Goal: Information Seeking & Learning: Check status

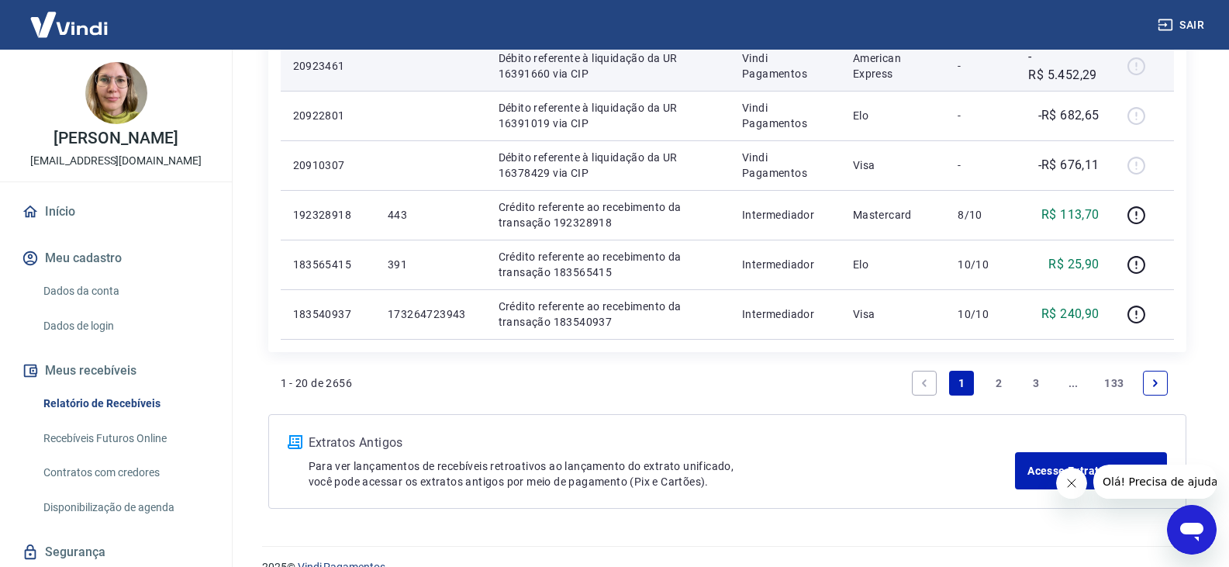
scroll to position [1146, 0]
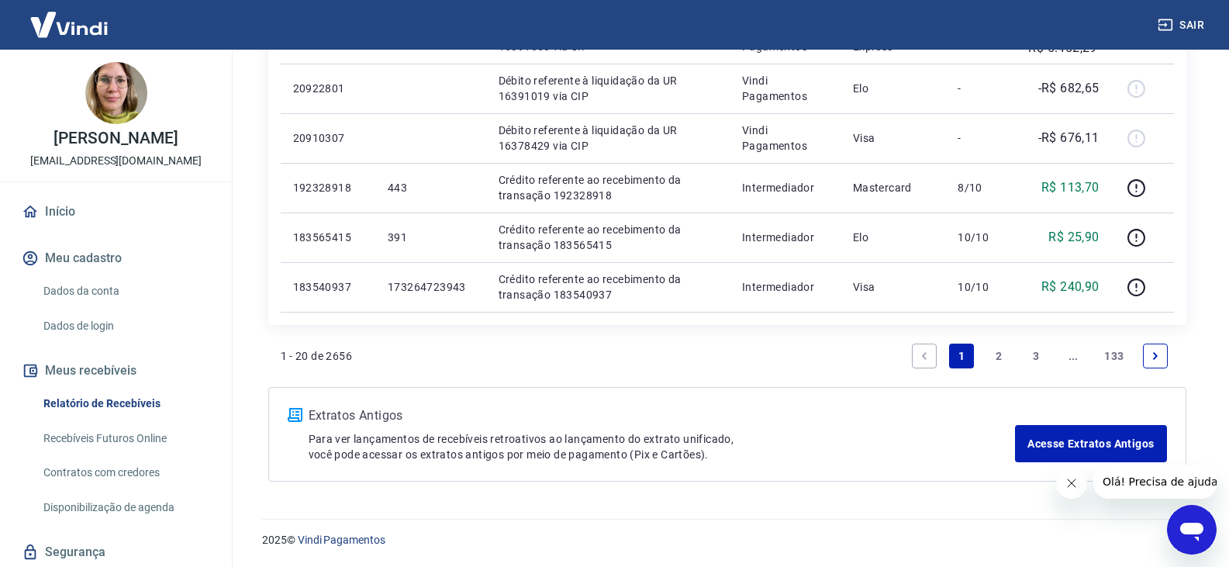
click at [991, 353] on link "2" at bounding box center [998, 355] width 25 height 25
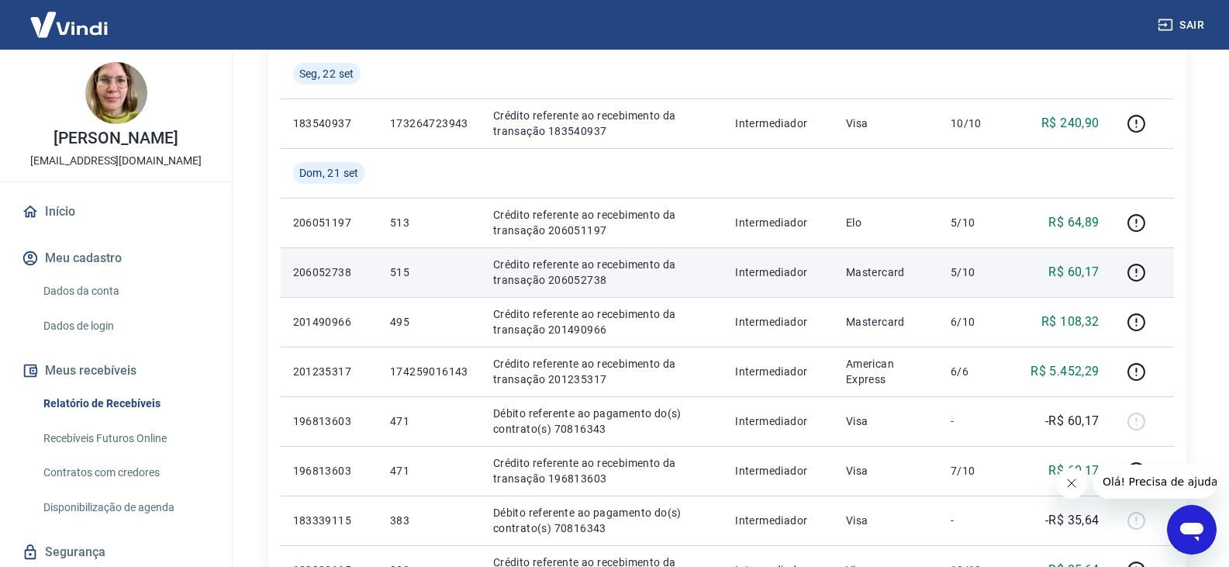
scroll to position [310, 0]
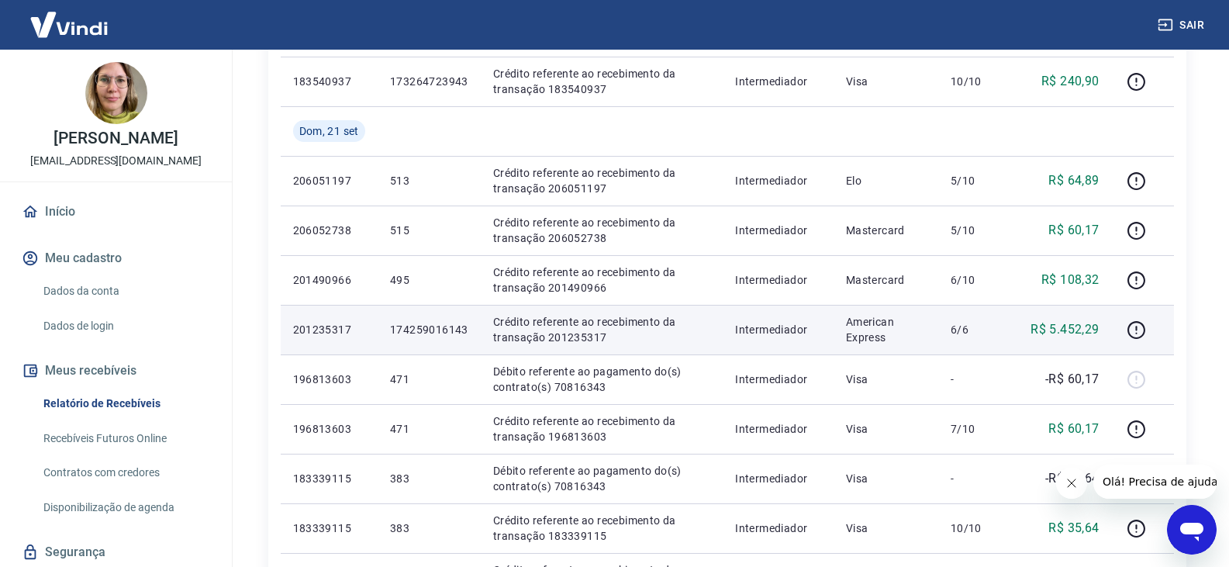
click at [578, 343] on p "Crédito referente ao recebimento da transação 201235317" at bounding box center [601, 329] width 217 height 31
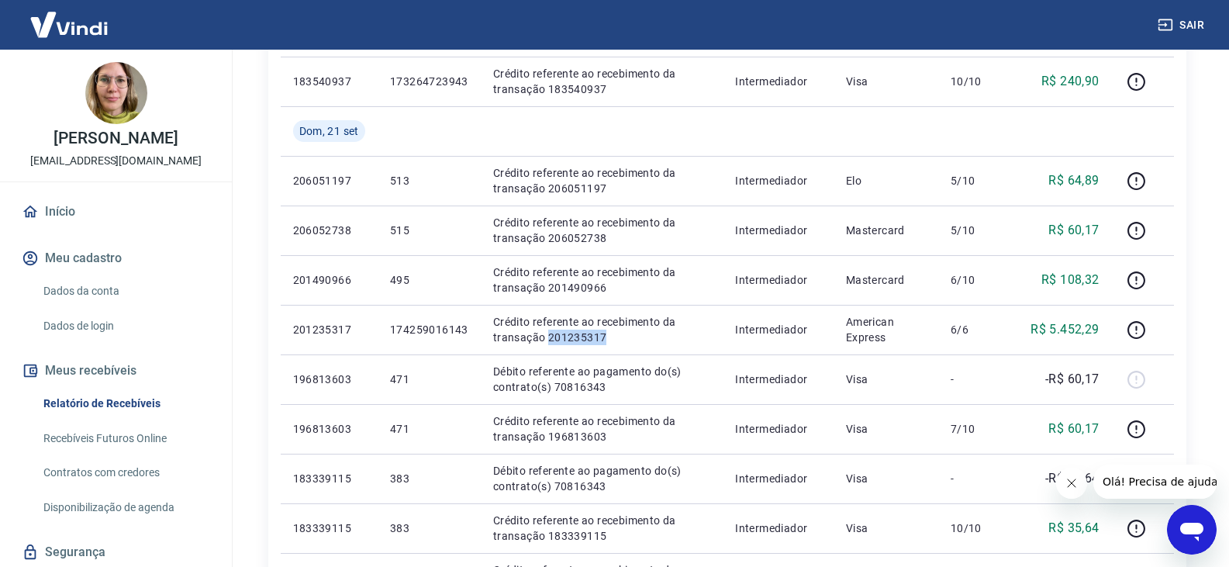
copy p "201235317"
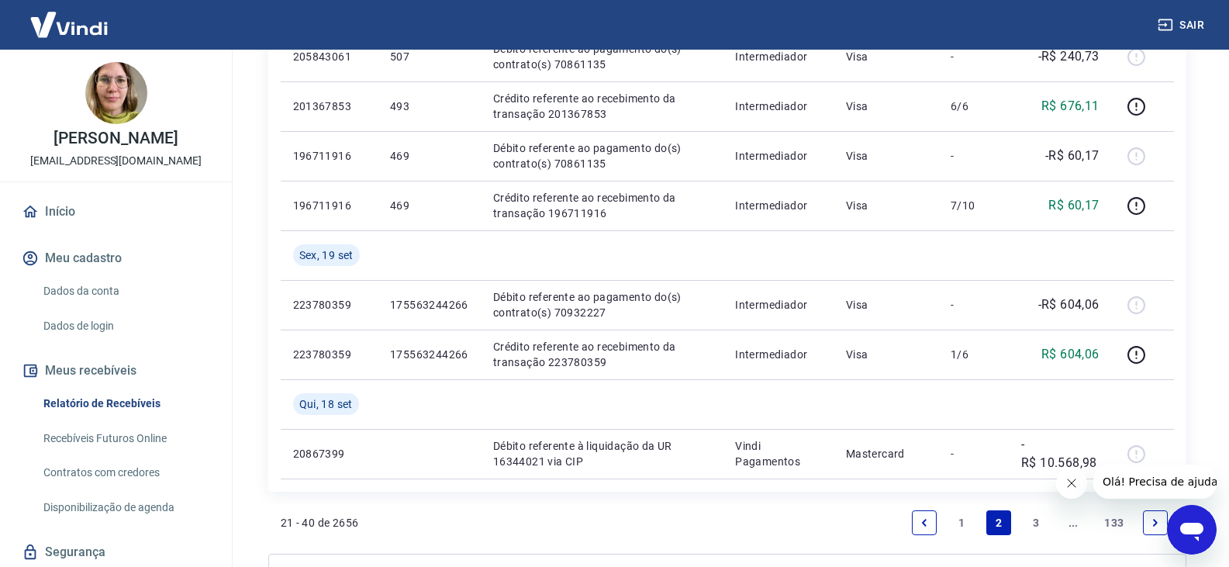
scroll to position [1085, 0]
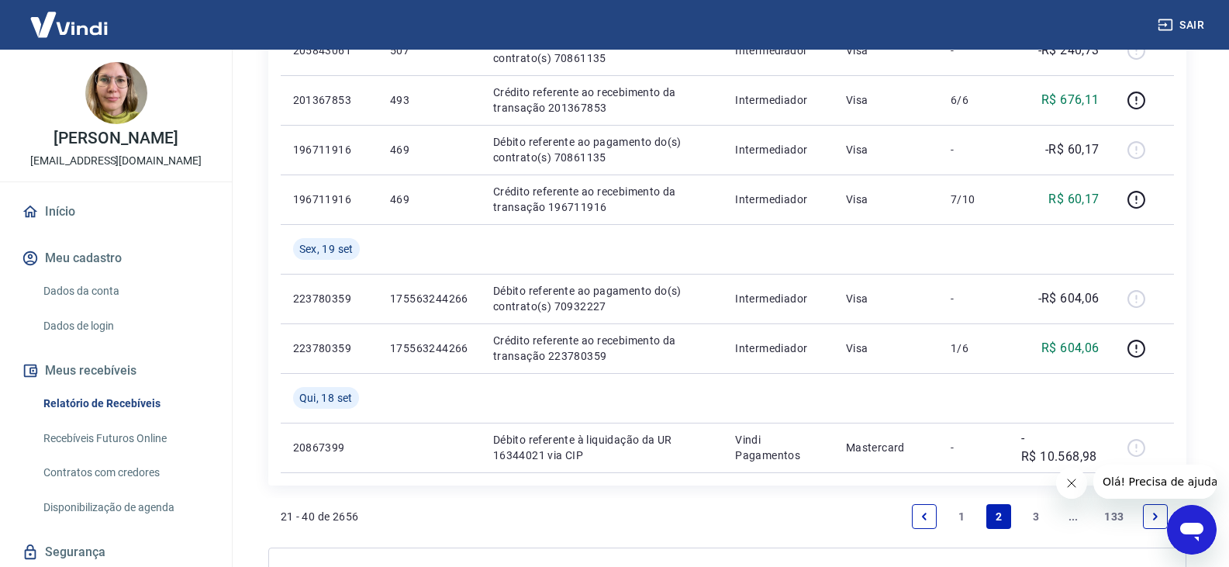
click at [954, 512] on link "1" at bounding box center [961, 516] width 25 height 25
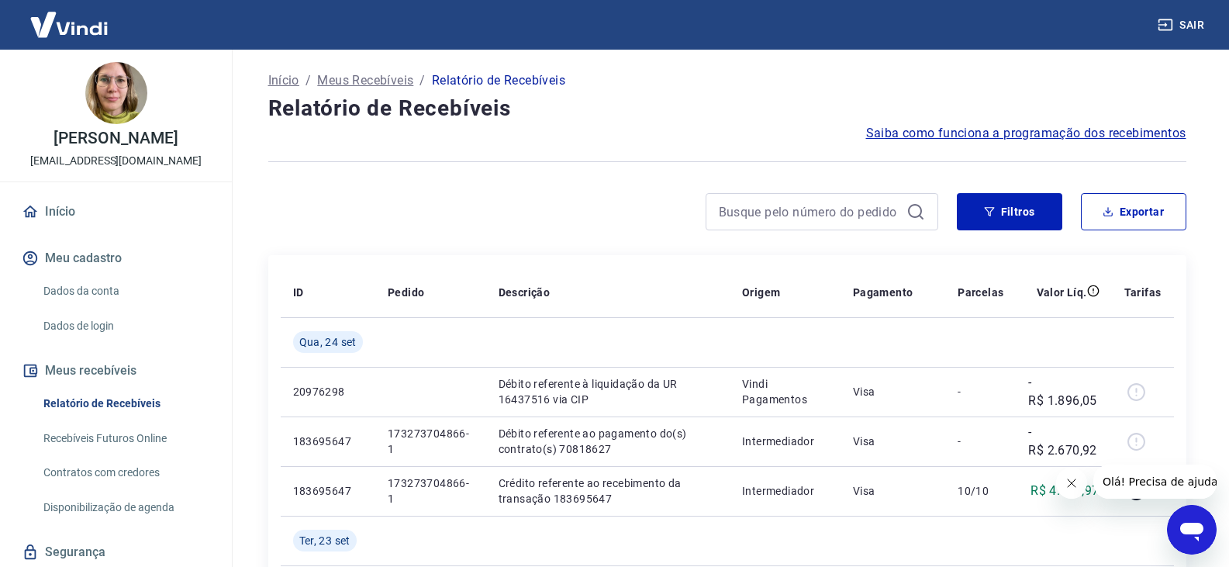
click at [1076, 483] on icon "Fechar mensagem da empresa" at bounding box center [1070, 483] width 12 height 12
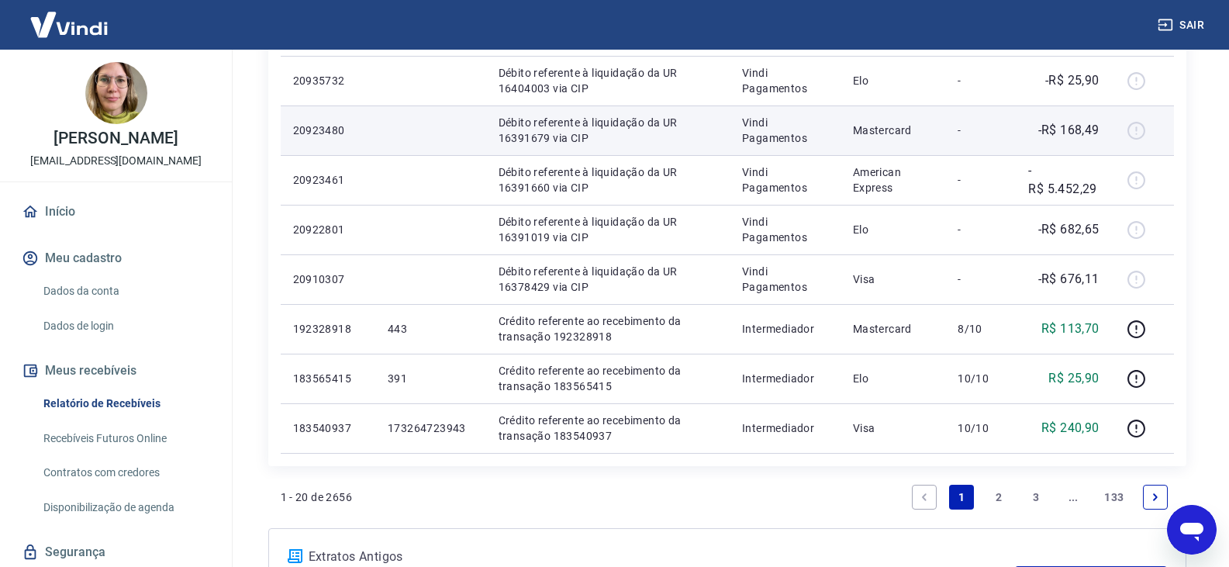
scroll to position [1008, 0]
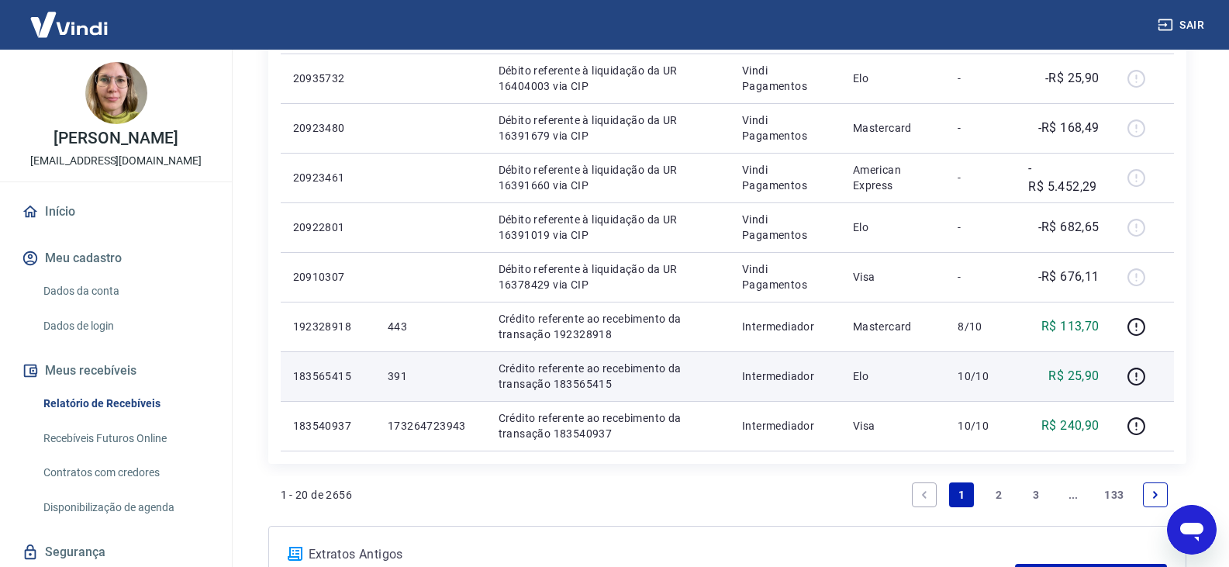
click at [581, 384] on p "Crédito referente ao recebimento da transação 183565415" at bounding box center [607, 375] width 219 height 31
copy p "183565415"
click at [856, 379] on p "Elo" at bounding box center [893, 376] width 80 height 16
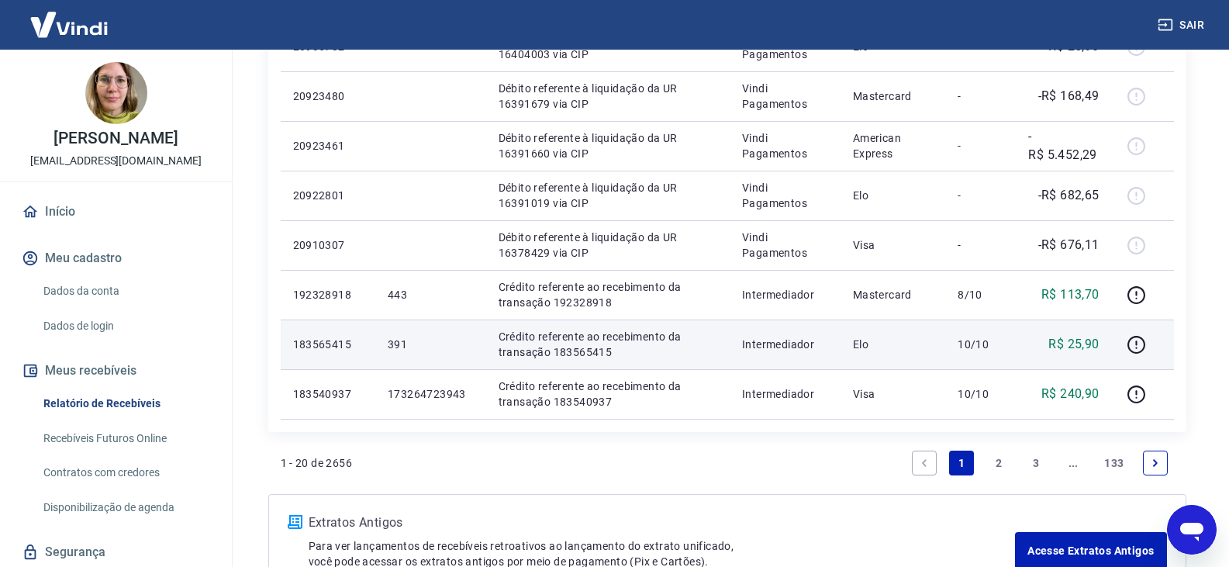
scroll to position [1085, 0]
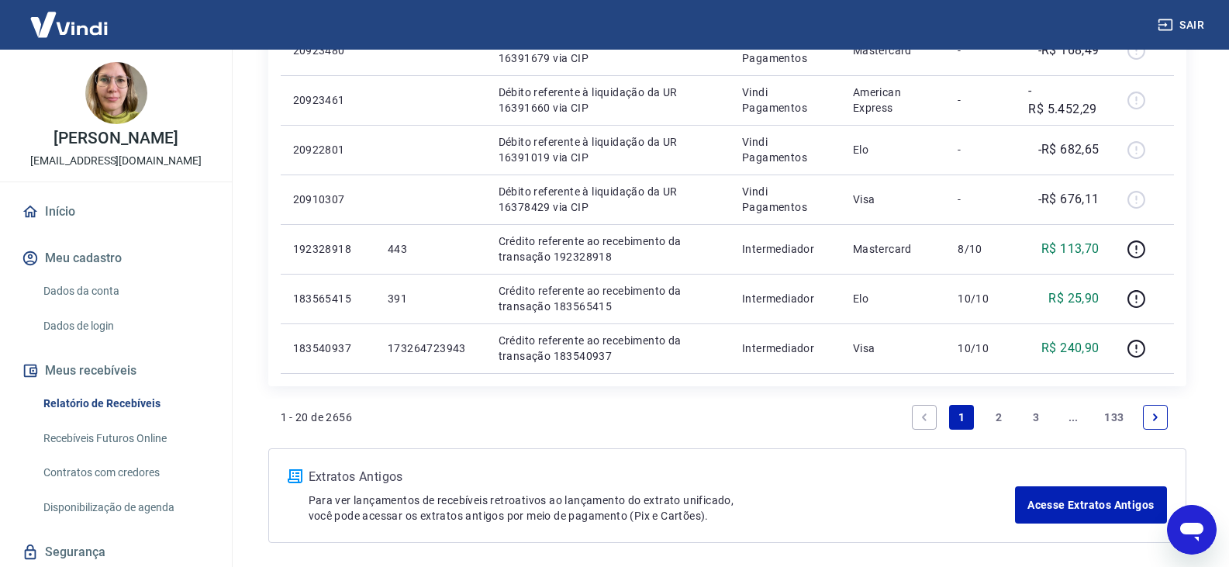
click at [994, 424] on link "2" at bounding box center [998, 417] width 25 height 25
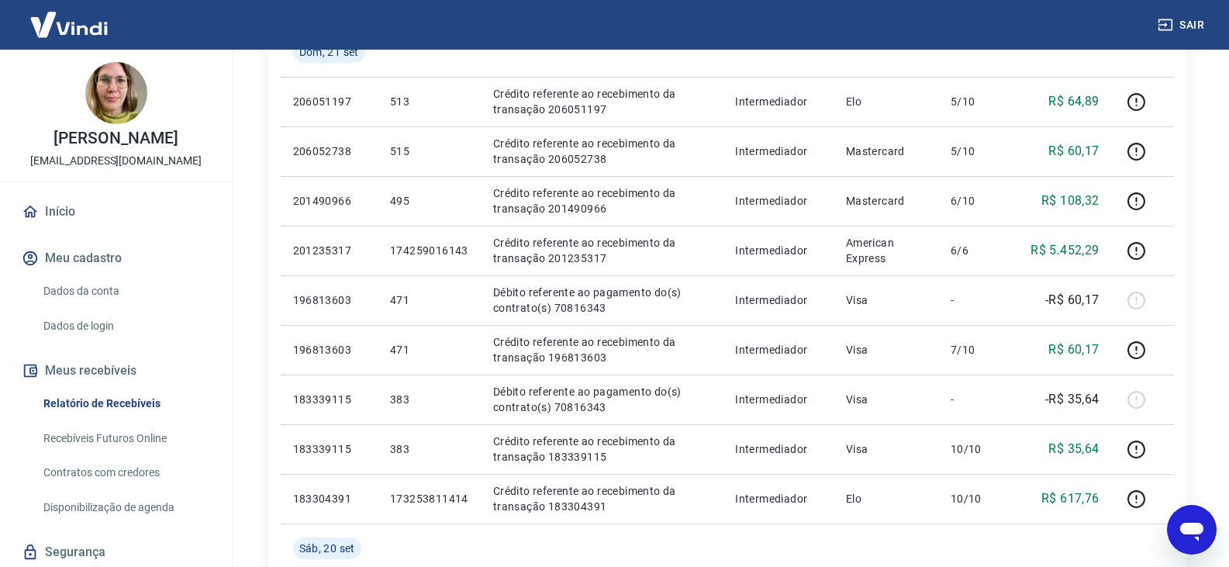
scroll to position [388, 0]
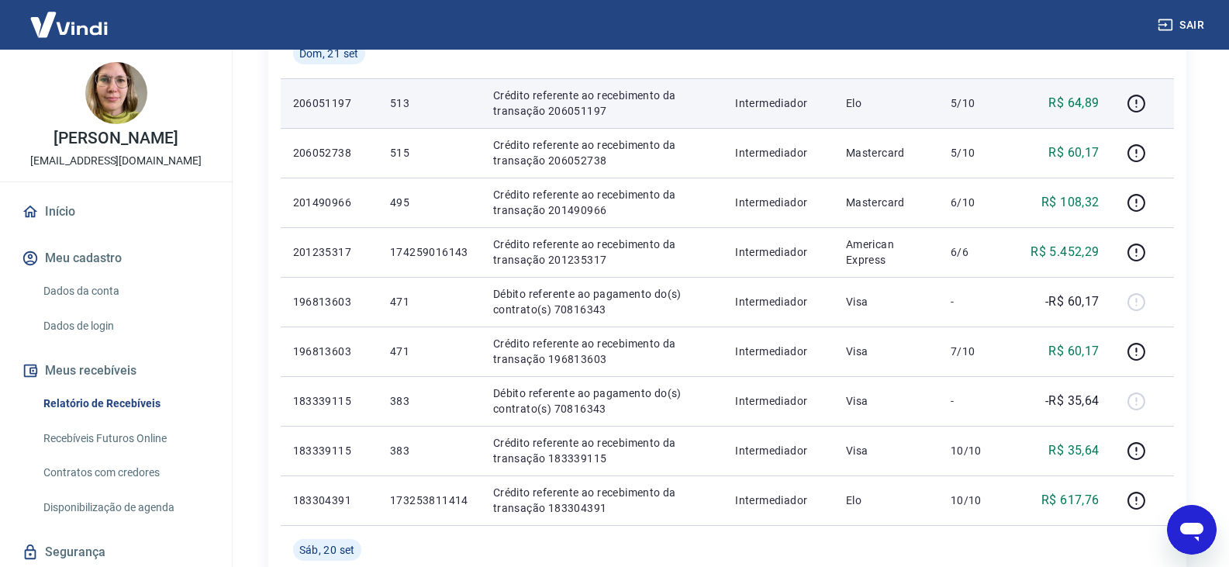
click at [579, 114] on p "Crédito referente ao recebimento da transação 206051197" at bounding box center [601, 103] width 217 height 31
copy p "206051197"
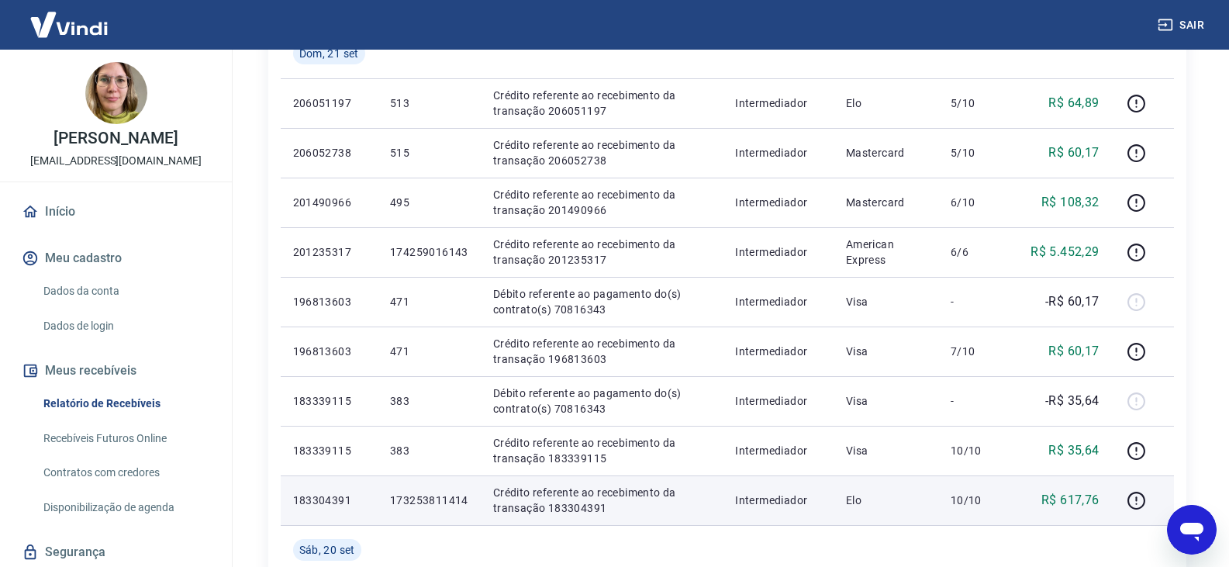
click at [574, 504] on p "Crédito referente ao recebimento da transação 183304391" at bounding box center [601, 499] width 217 height 31
copy p "183304391"
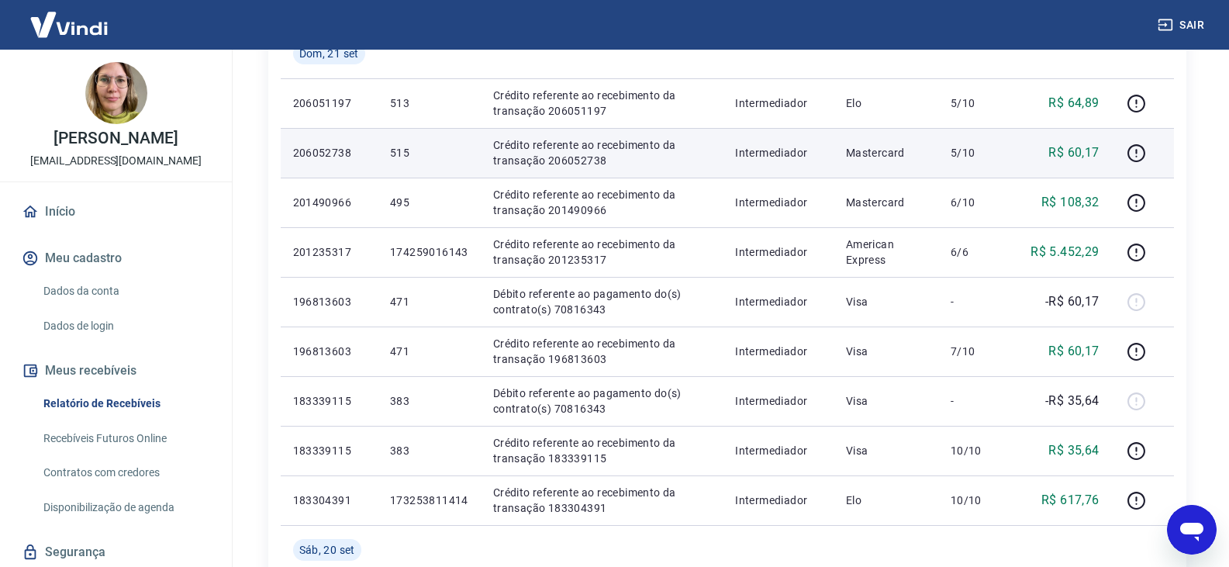
click at [578, 157] on p "Crédito referente ao recebimento da transação 206052738" at bounding box center [601, 152] width 217 height 31
copy p "206052738"
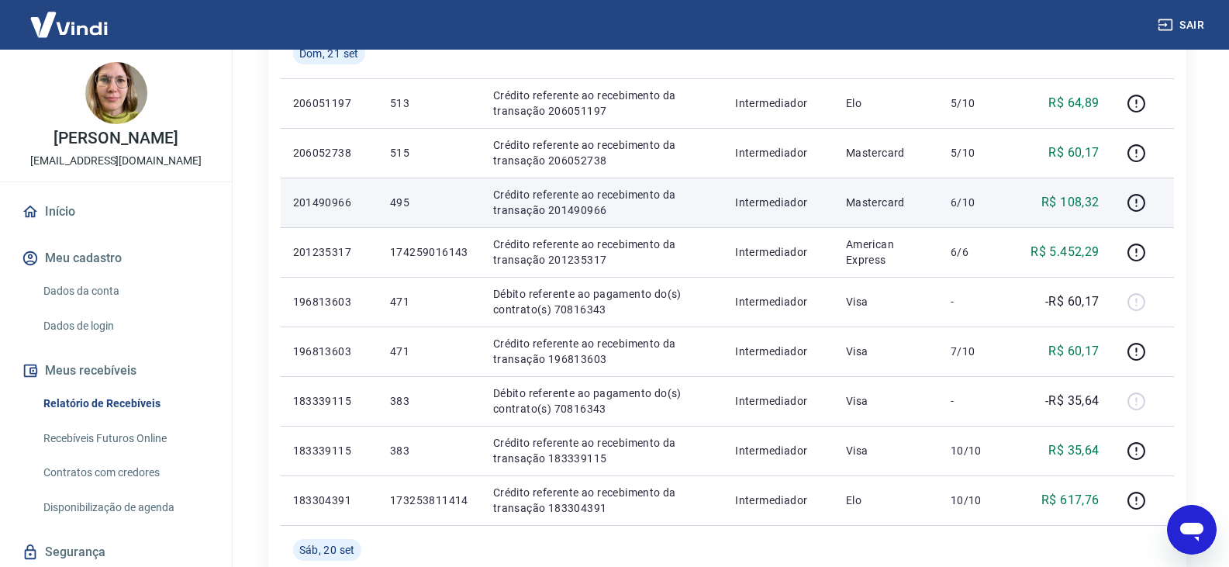
click at [567, 212] on p "Crédito referente ao recebimento da transação 201490966" at bounding box center [601, 202] width 217 height 31
copy p "201490966"
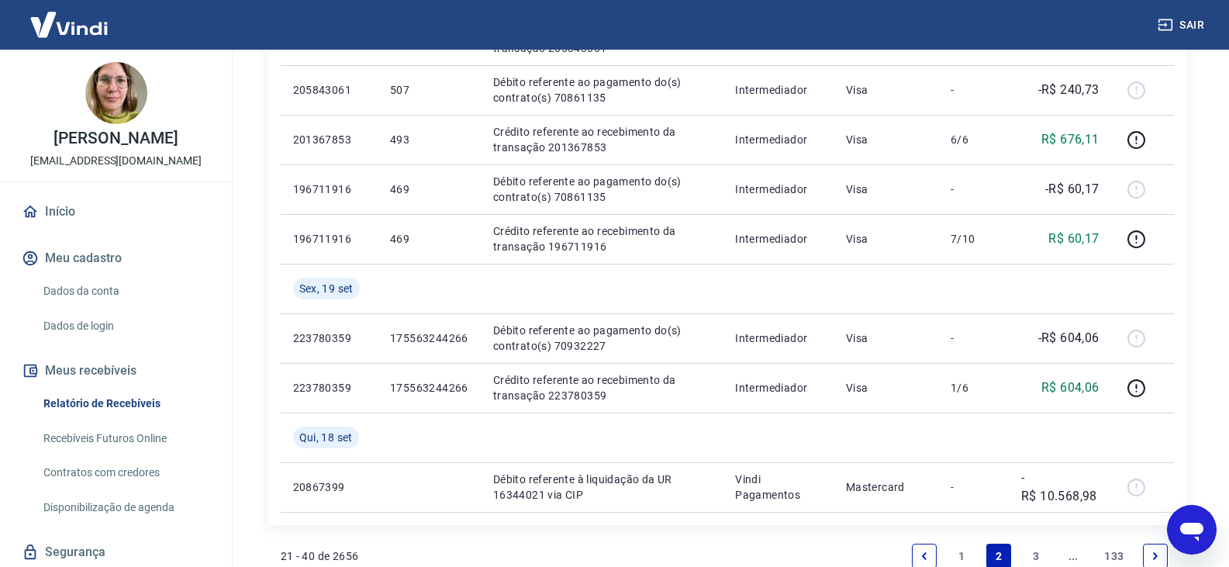
scroll to position [1163, 0]
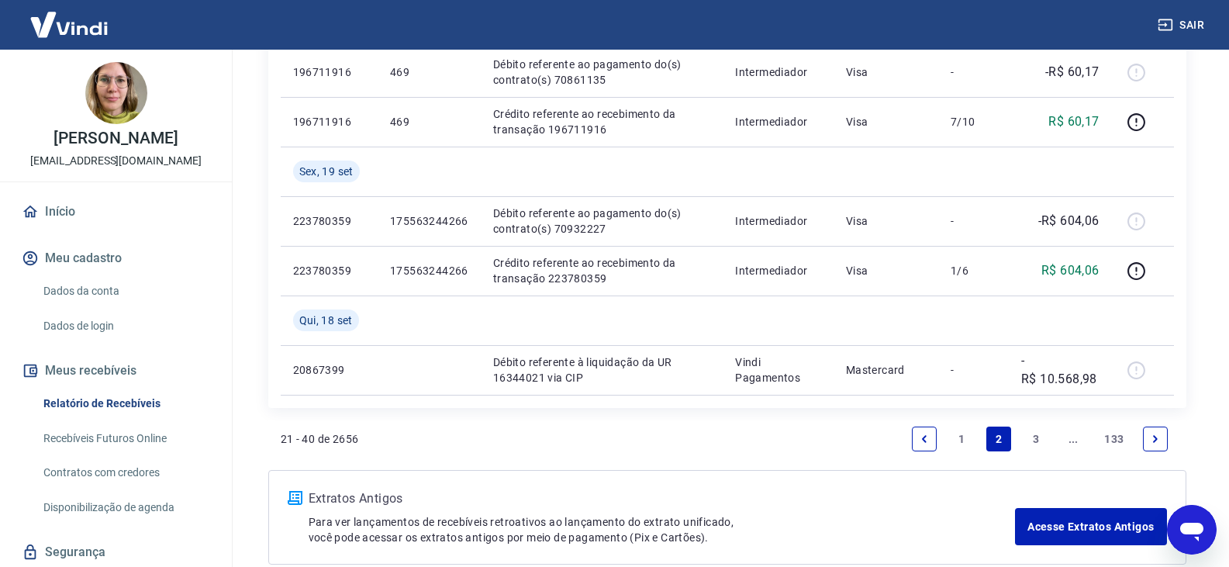
click at [964, 433] on link "1" at bounding box center [961, 438] width 25 height 25
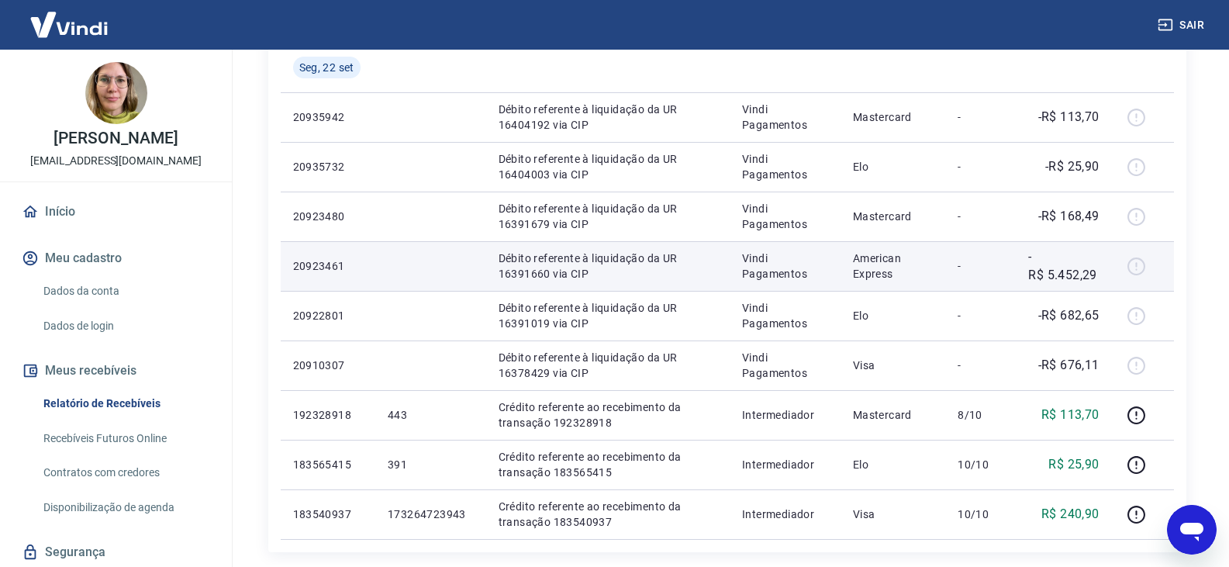
scroll to position [930, 0]
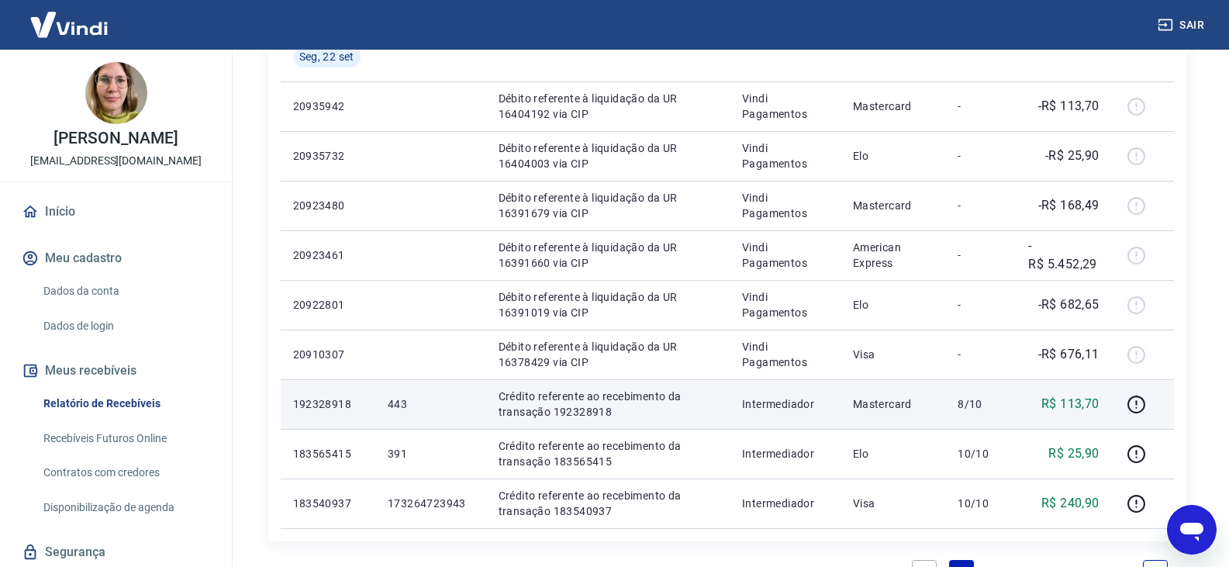
click at [567, 410] on p "Crédito referente ao recebimento da transação 192328918" at bounding box center [607, 403] width 219 height 31
copy p "192328918"
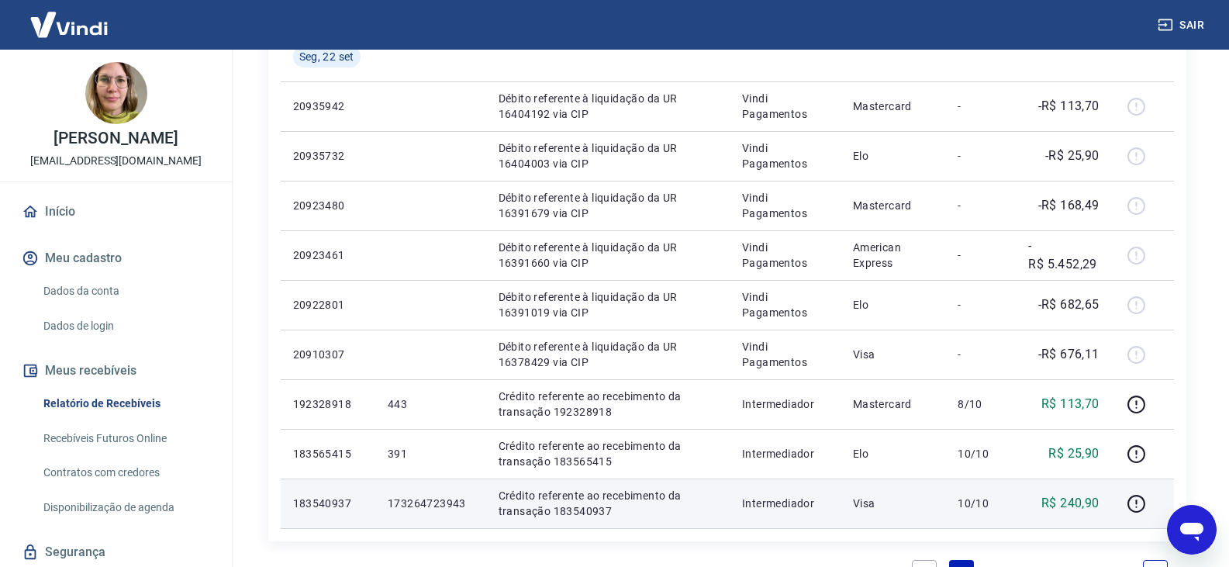
click at [591, 505] on p "Crédito referente ao recebimento da transação 183540937" at bounding box center [607, 503] width 219 height 31
copy p "183540937"
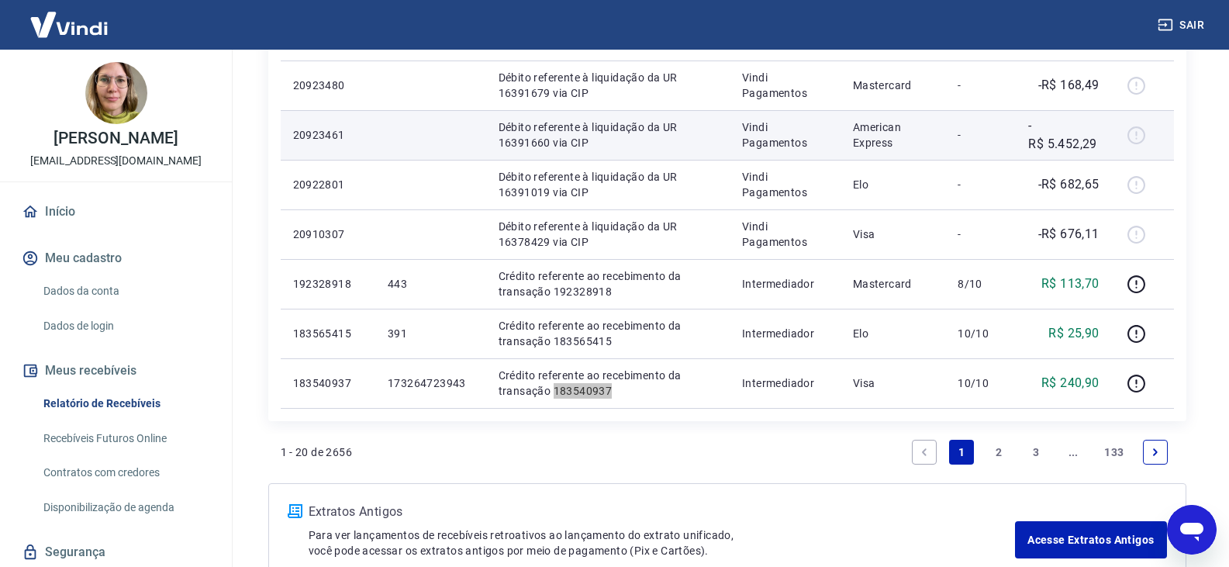
scroll to position [1085, 0]
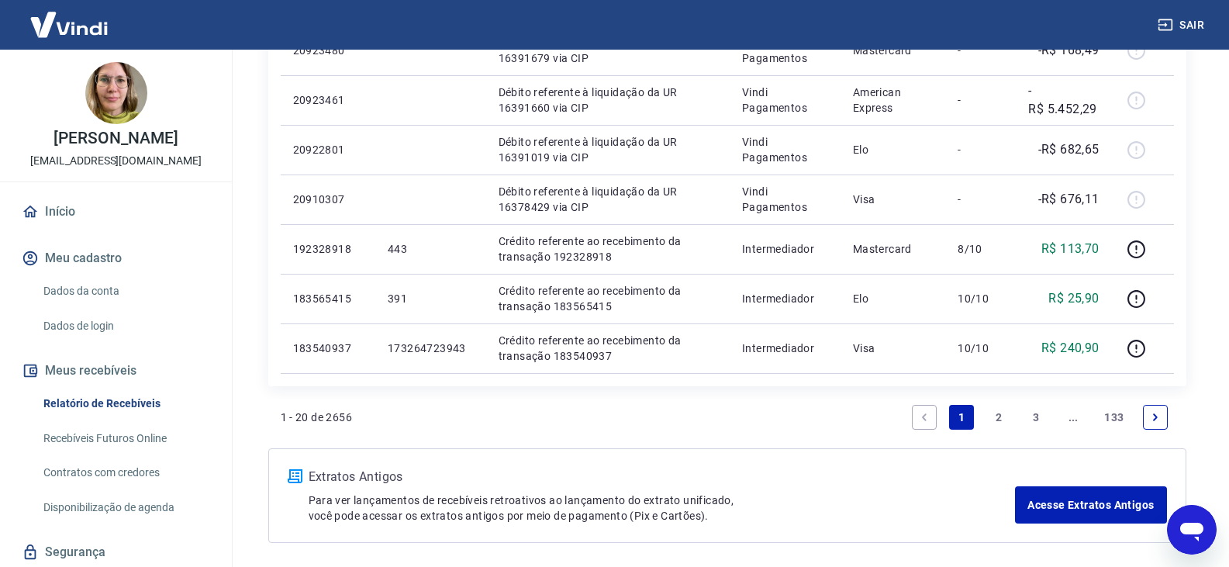
click at [1001, 418] on link "2" at bounding box center [998, 417] width 25 height 25
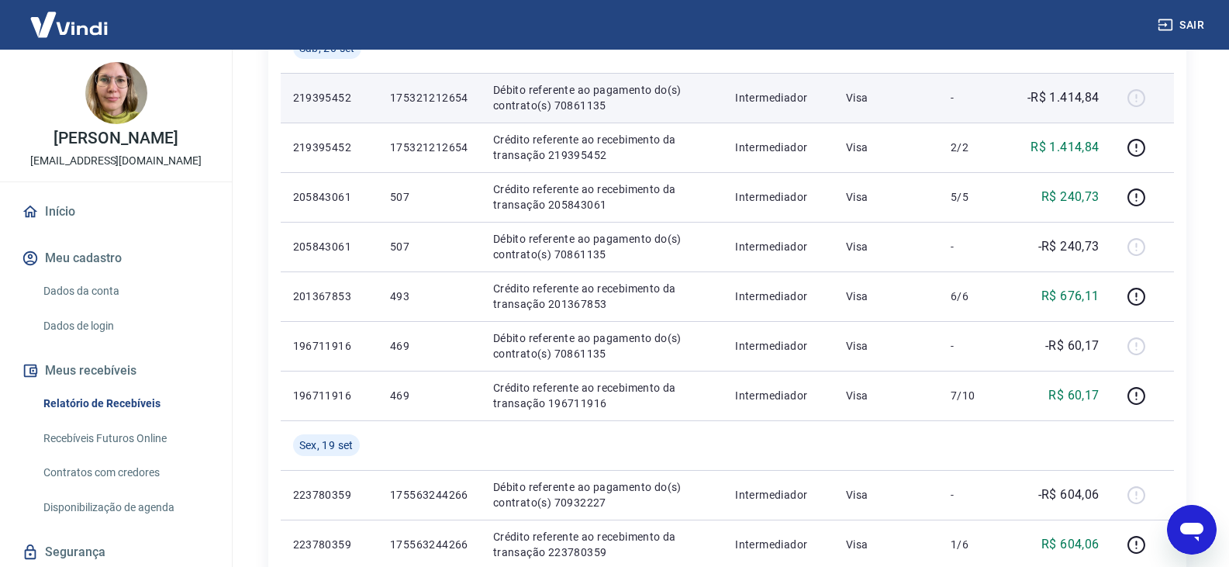
scroll to position [930, 0]
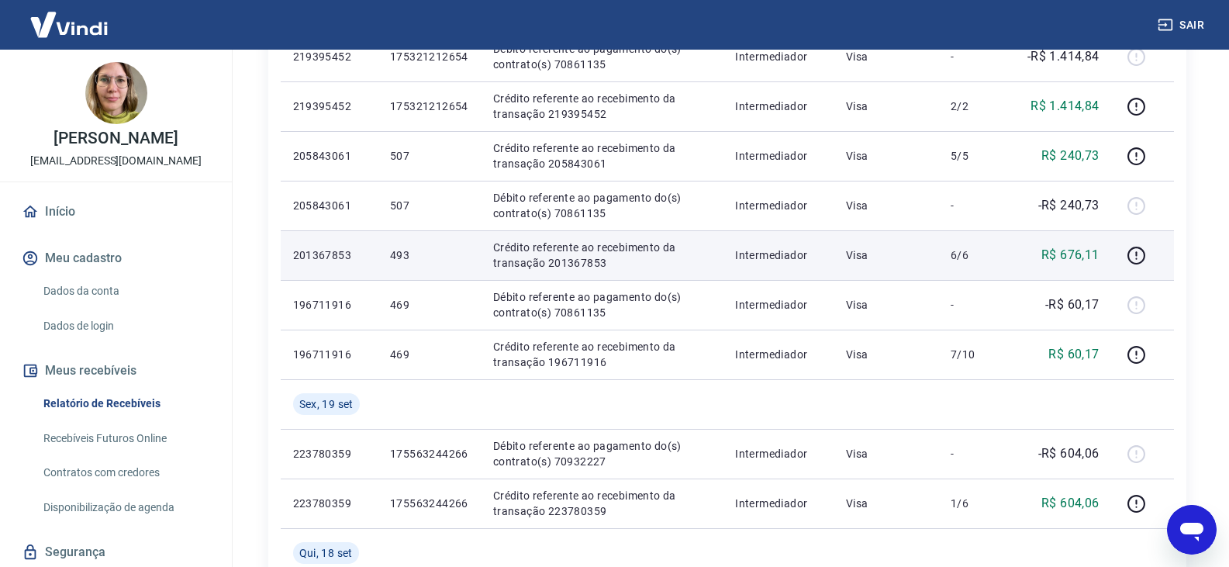
click at [894, 276] on td "Visa" at bounding box center [885, 255] width 105 height 50
click at [588, 265] on p "Crédito referente ao recebimento da transação 201367853" at bounding box center [601, 255] width 217 height 31
copy p "201367853"
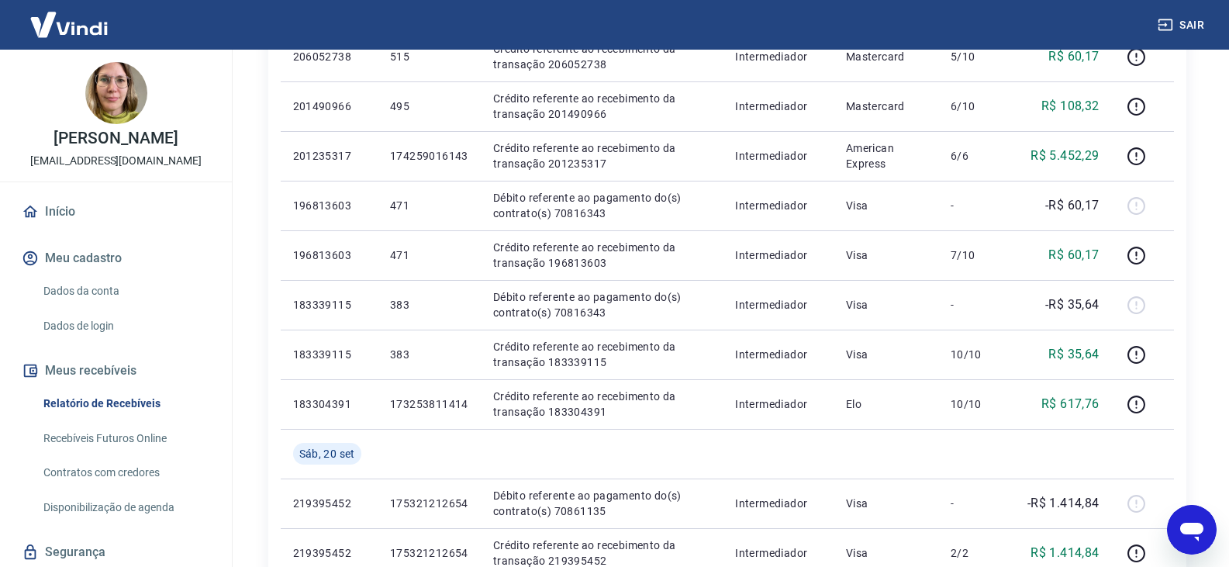
scroll to position [465, 0]
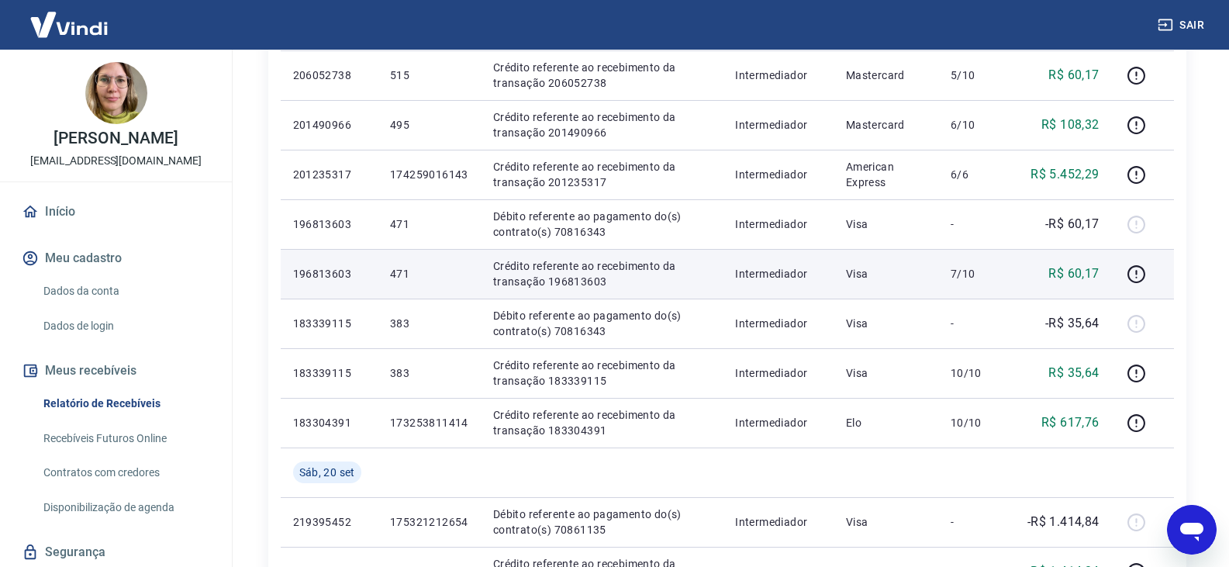
click at [589, 281] on p "Crédito referente ao recebimento da transação 196813603" at bounding box center [601, 273] width 217 height 31
copy p "196813603"
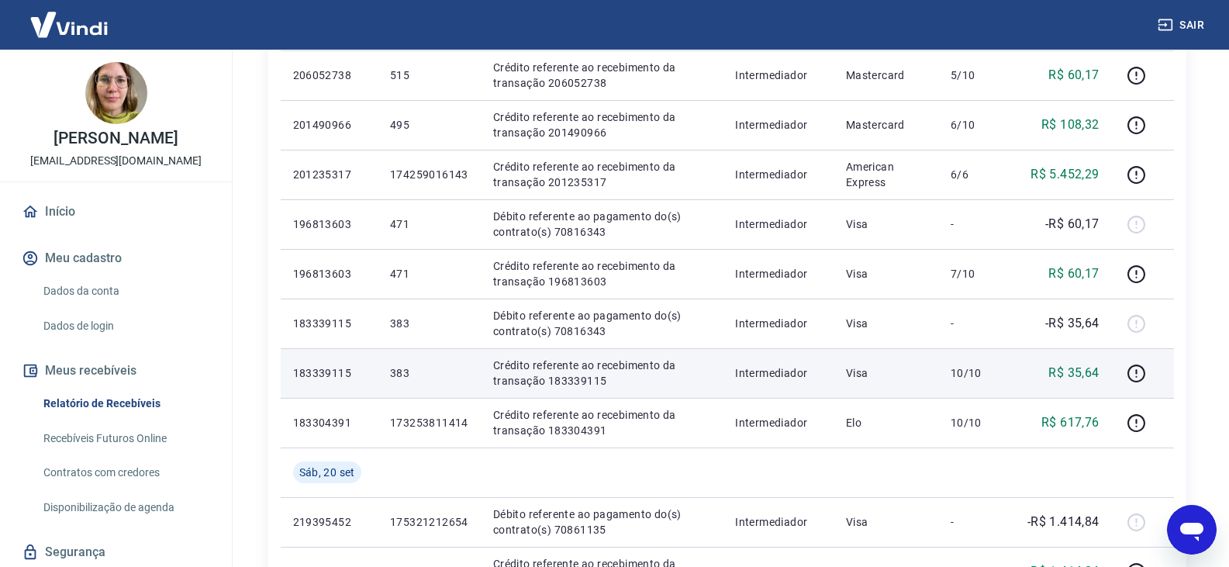
click at [591, 377] on p "Crédito referente ao recebimento da transação 183339115" at bounding box center [601, 372] width 217 height 31
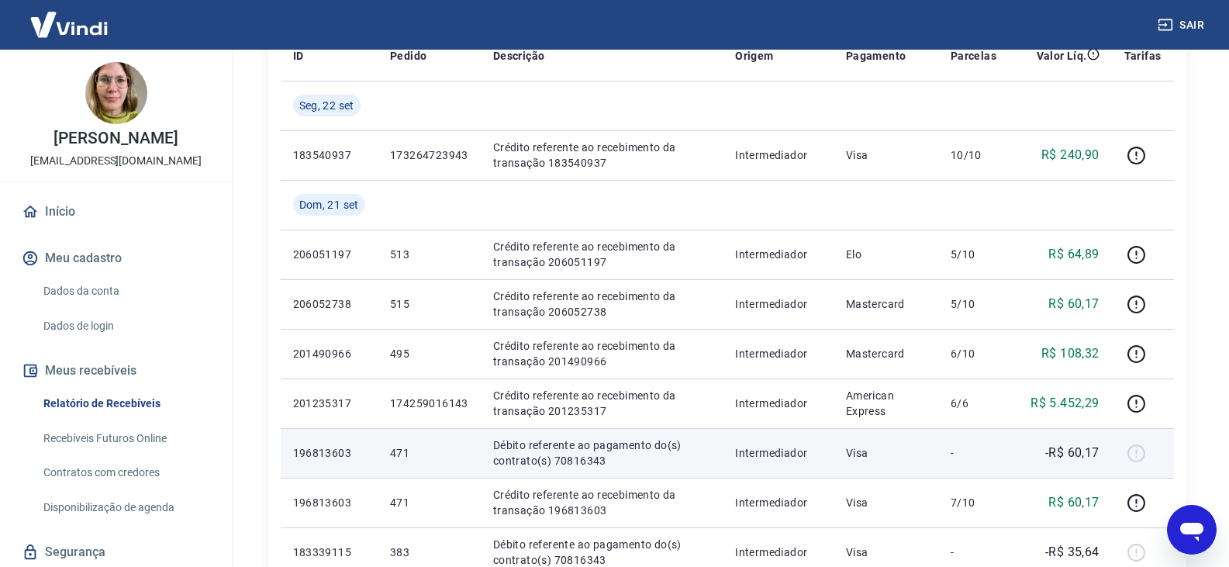
scroll to position [233, 0]
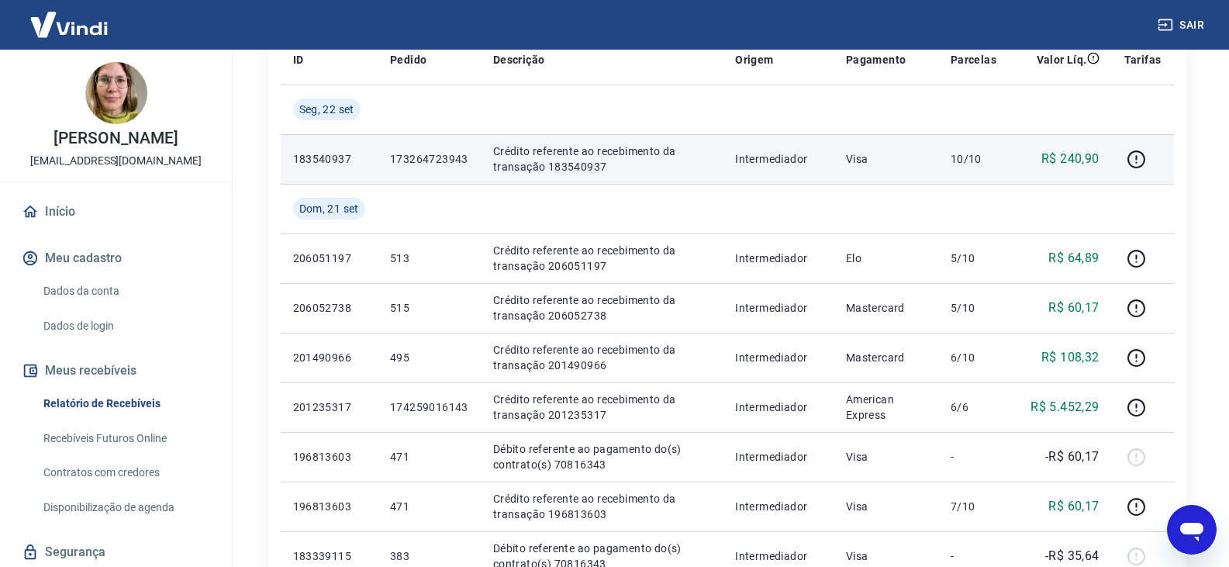
click at [588, 168] on p "Crédito referente ao recebimento da transação 183540937" at bounding box center [601, 158] width 217 height 31
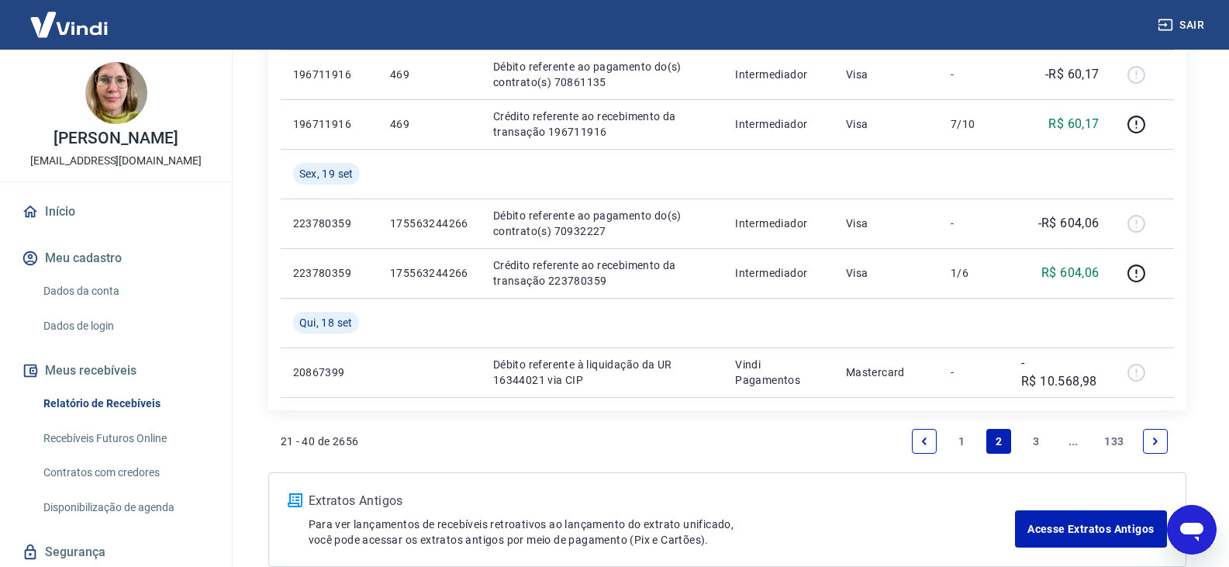
scroll to position [1163, 0]
click at [970, 444] on link "1" at bounding box center [961, 438] width 25 height 25
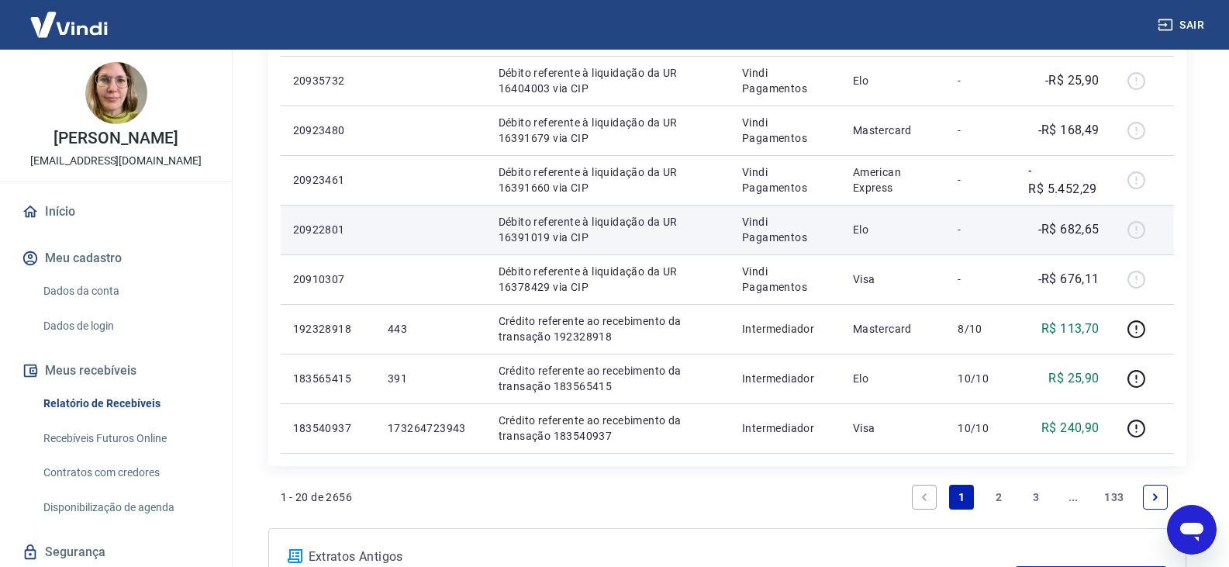
scroll to position [1008, 0]
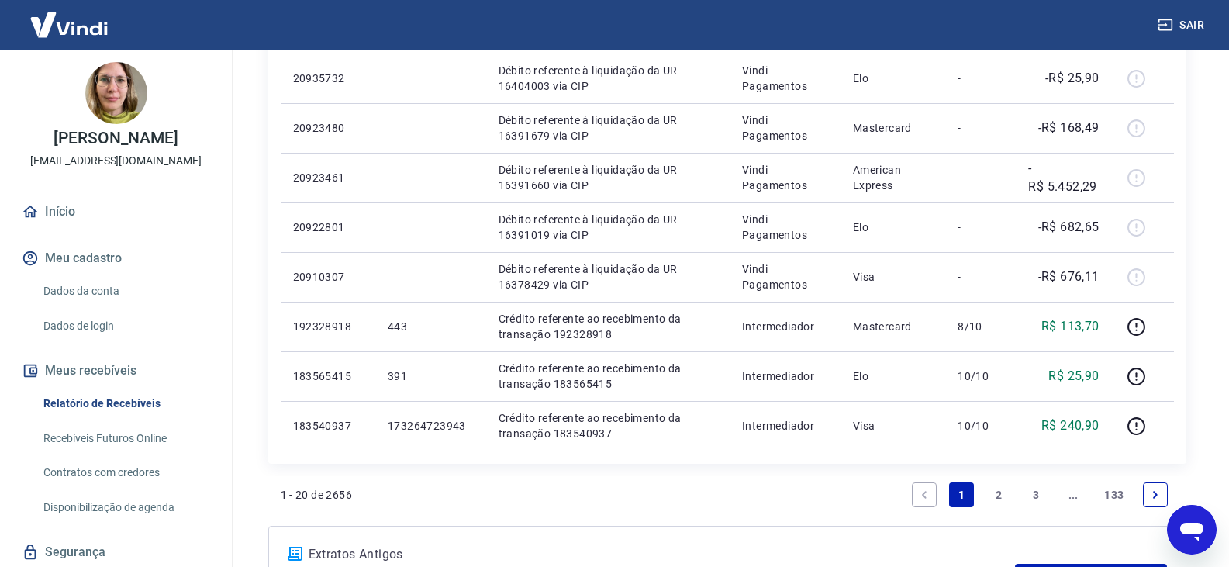
click at [994, 494] on link "2" at bounding box center [998, 494] width 25 height 25
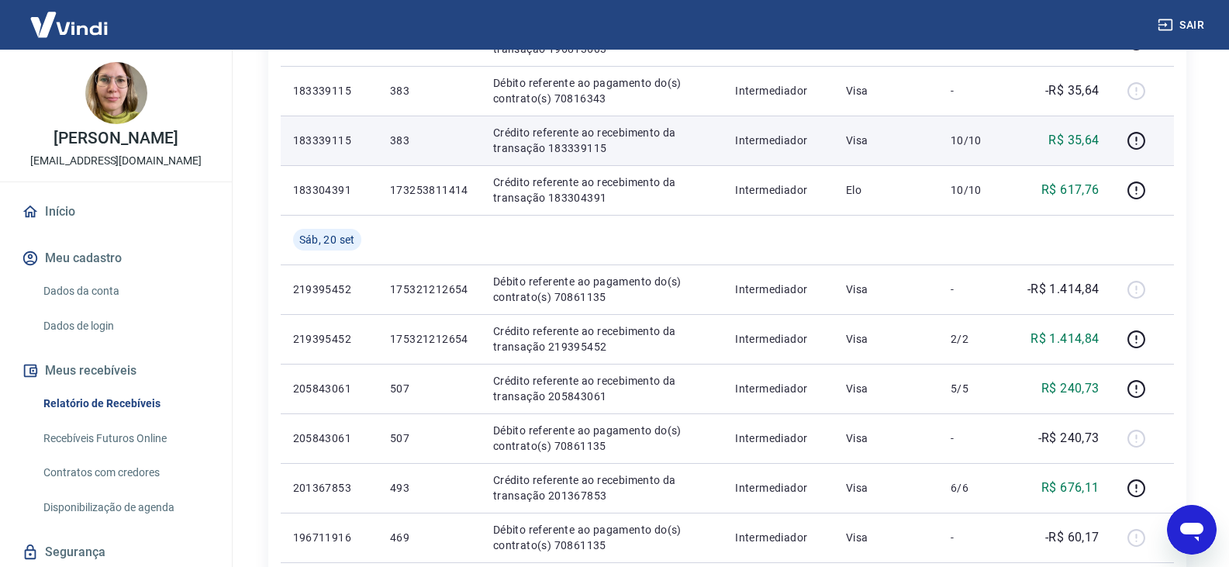
scroll to position [775, 0]
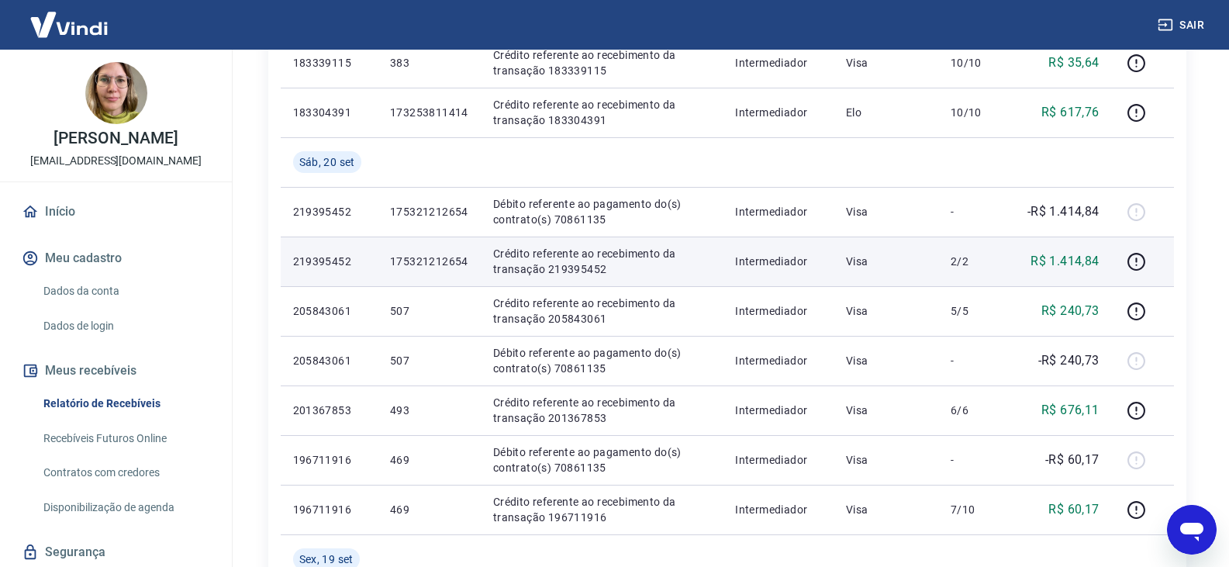
click at [584, 267] on p "Crédito referente ao recebimento da transação 219395452" at bounding box center [601, 261] width 217 height 31
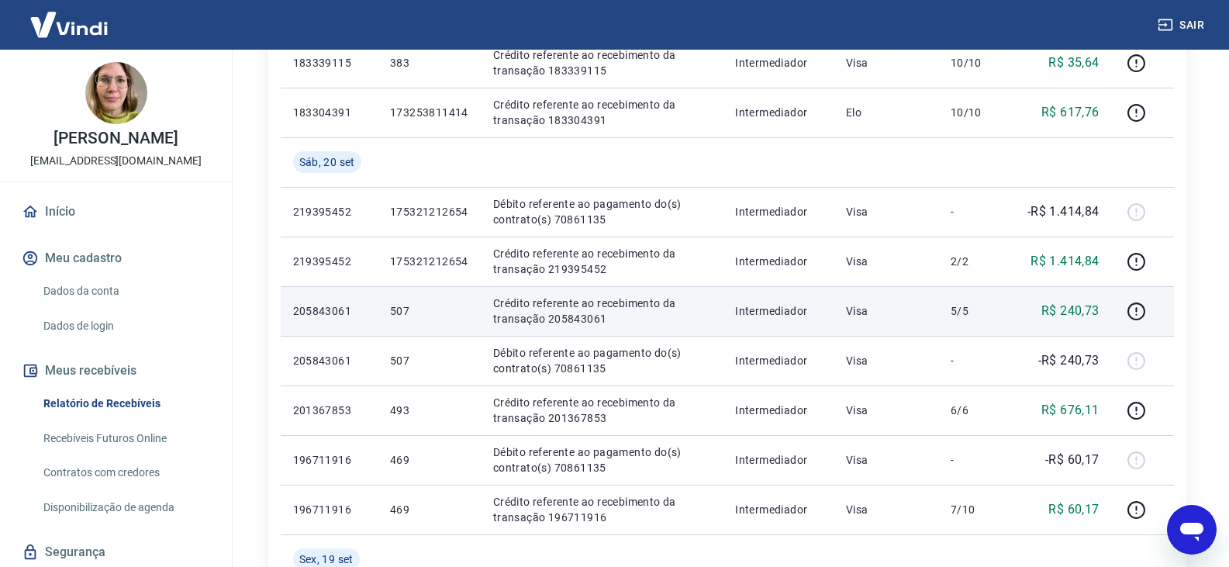
click at [588, 319] on p "Crédito referente ao recebimento da transação 205843061" at bounding box center [601, 310] width 217 height 31
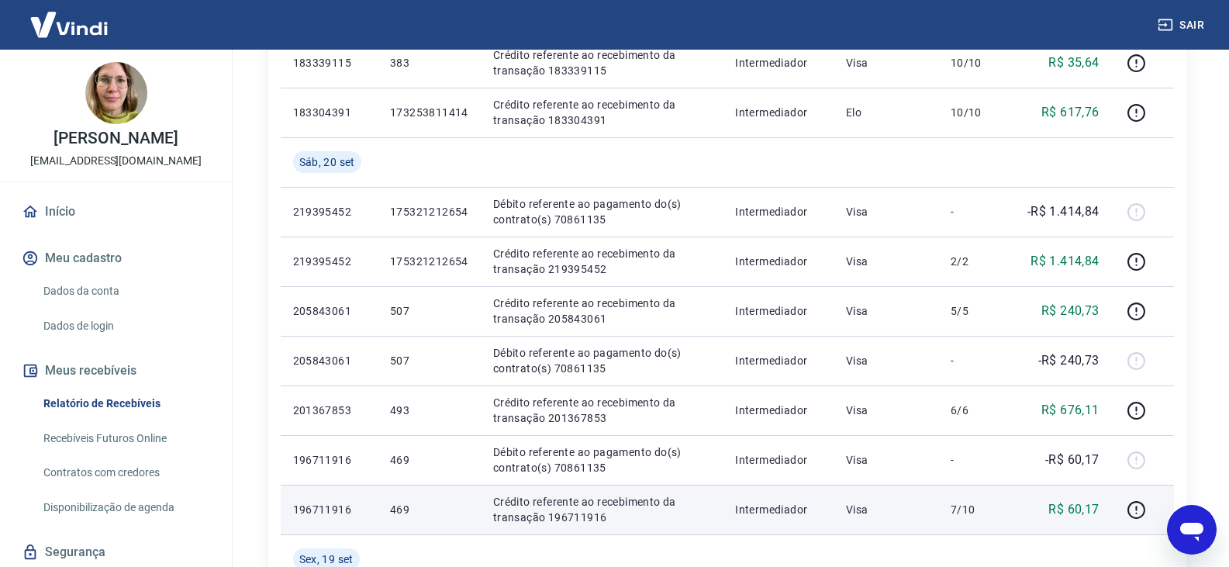
click at [584, 513] on p "Crédito referente ao recebimento da transação 196711916" at bounding box center [601, 509] width 217 height 31
